Goal: Information Seeking & Learning: Learn about a topic

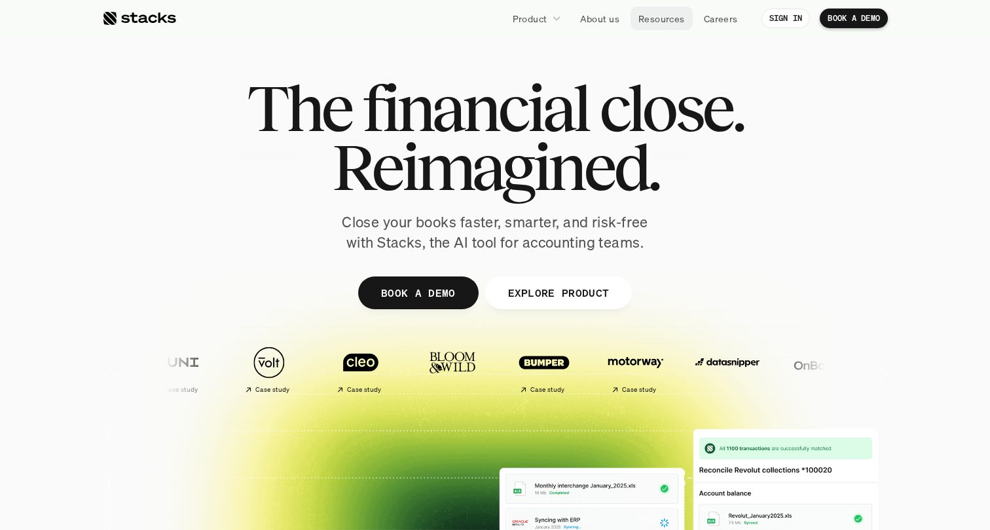
click at [662, 20] on p "Resources" at bounding box center [661, 19] width 46 height 14
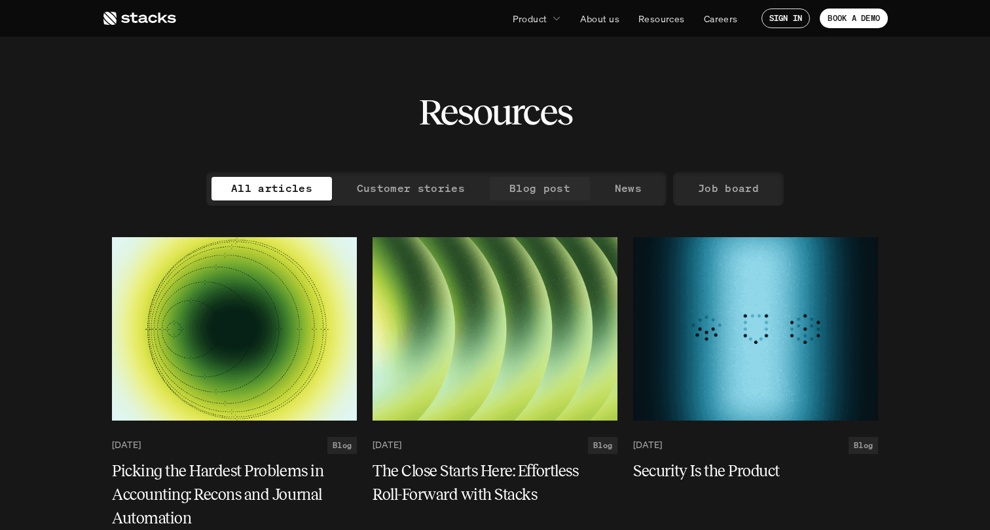
click at [539, 187] on p "Blog post" at bounding box center [539, 188] width 61 height 19
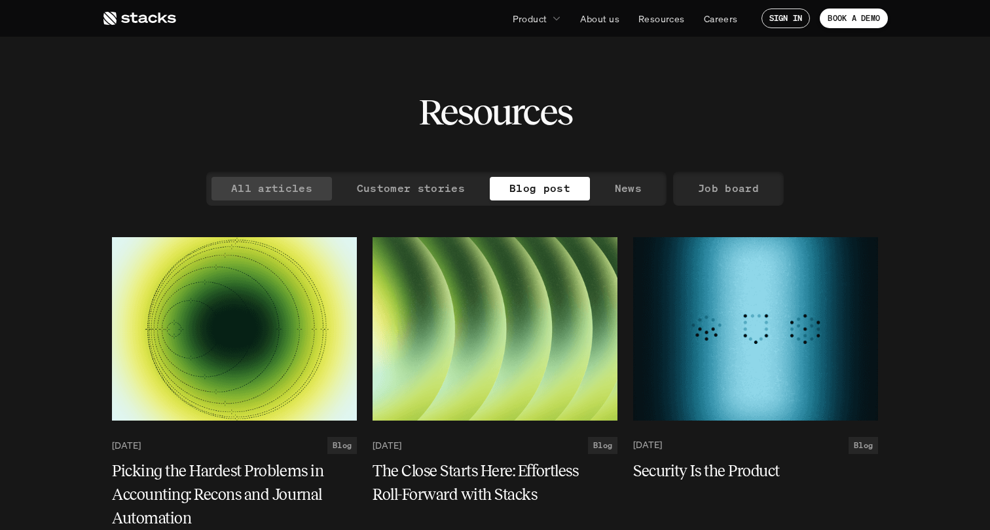
click at [312, 187] on p "All articles" at bounding box center [271, 188] width 81 height 19
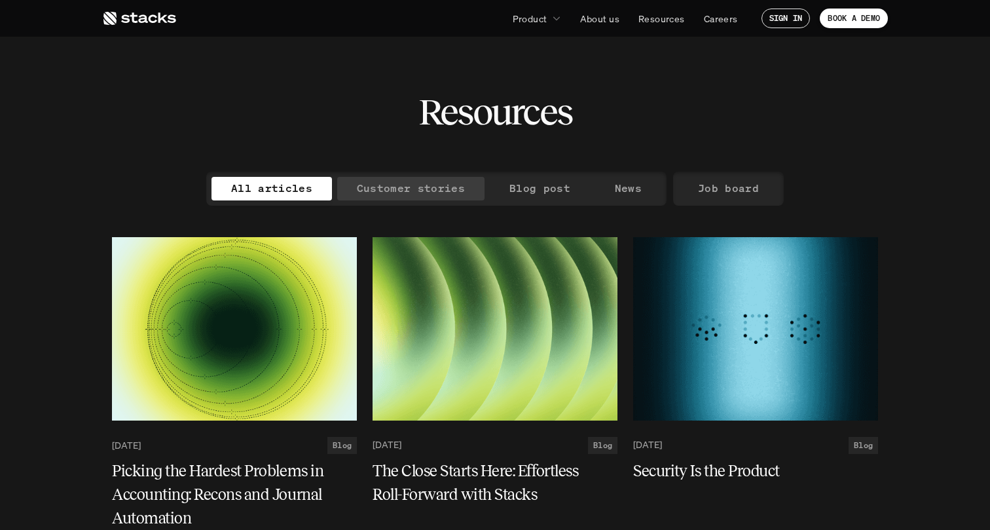
click at [400, 190] on p "Customer stories" at bounding box center [411, 188] width 108 height 19
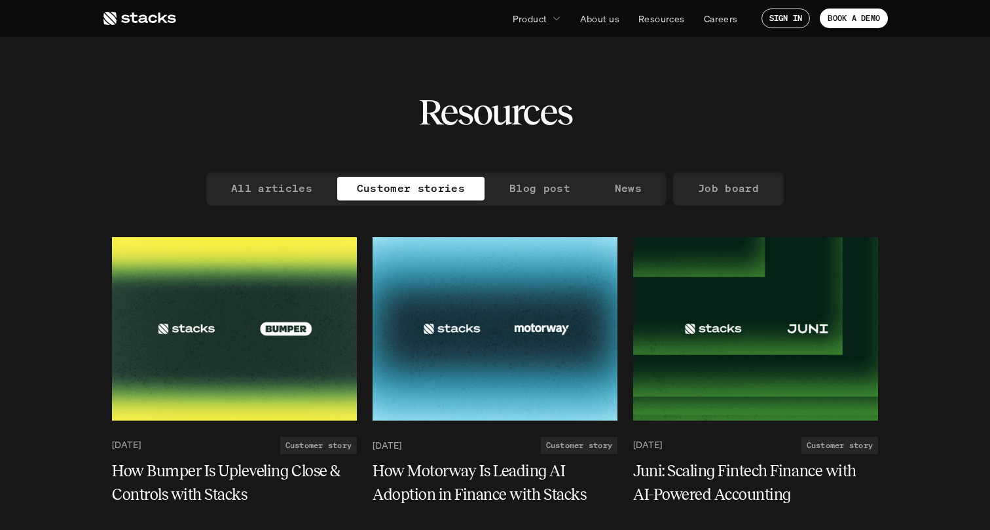
click at [542, 191] on p "Blog post" at bounding box center [539, 188] width 61 height 19
